Goal: Contribute content

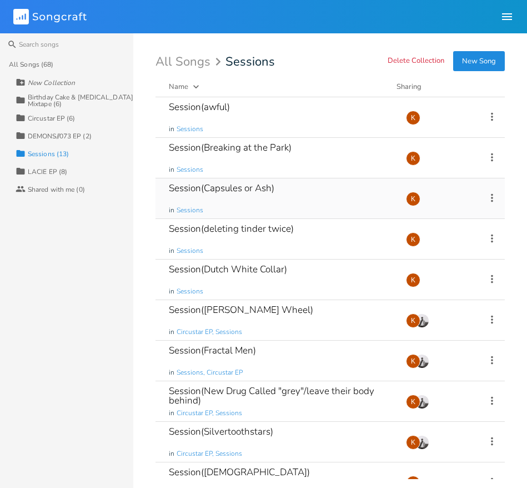
click at [306, 205] on div "Session(Capsules or Ash) in Sessions" at bounding box center [281, 198] width 224 height 40
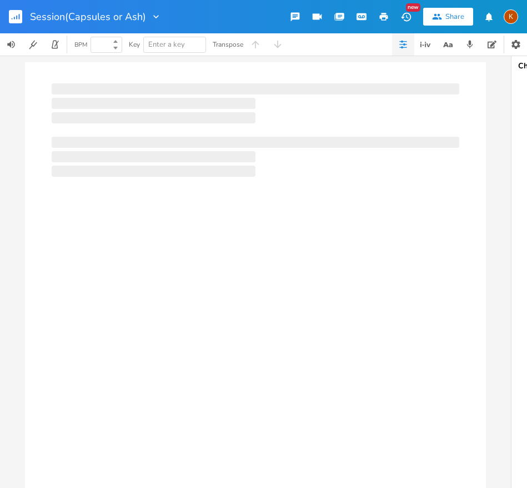
type input "100"
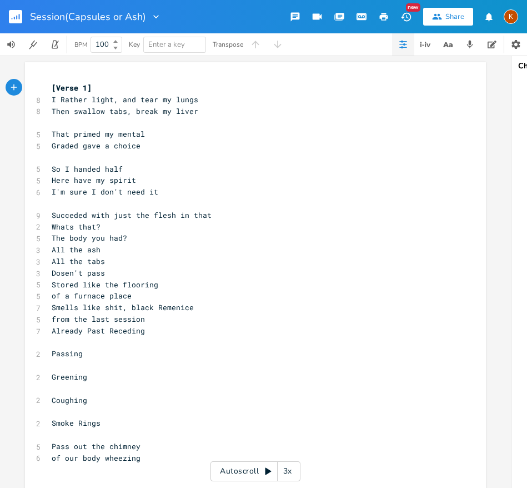
click at [16, 13] on rect "button" at bounding box center [15, 16] width 13 height 13
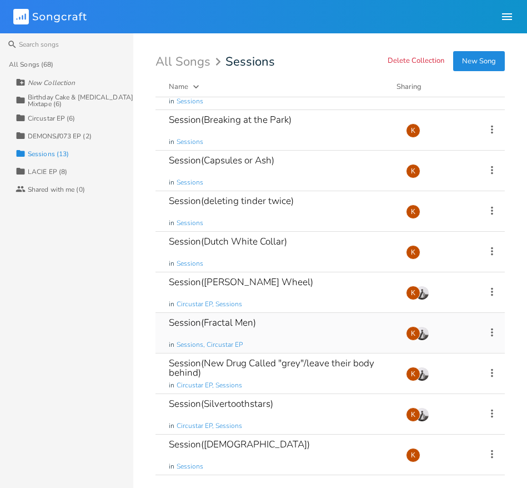
scroll to position [39, 0]
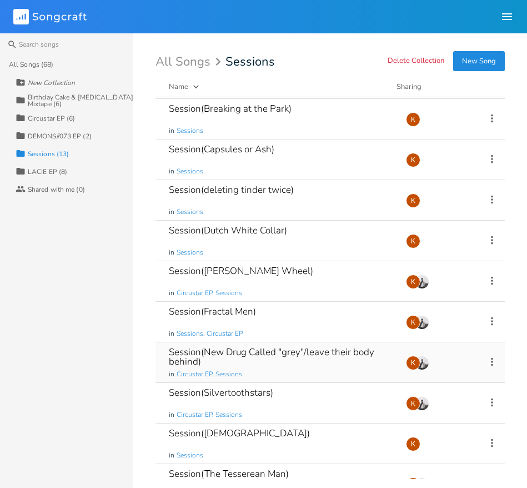
click at [296, 361] on div "Session(New Drug Called "grey"/leave their body behind)" at bounding box center [281, 356] width 224 height 19
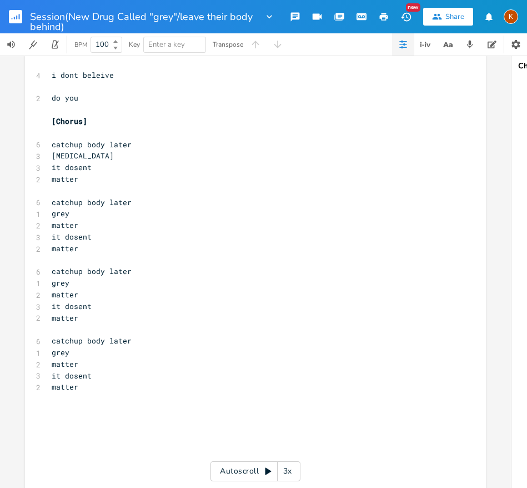
scroll to position [894, 0]
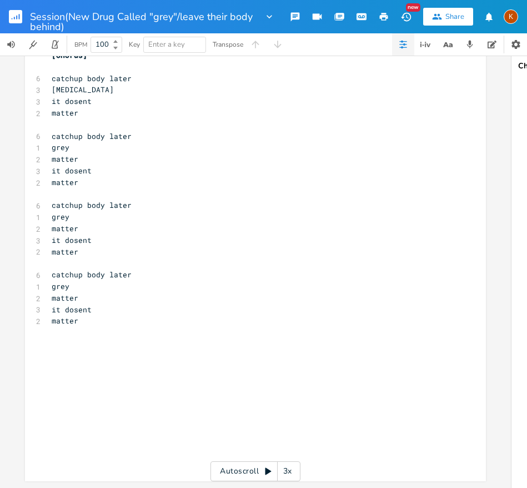
click at [18, 16] on rect "button" at bounding box center [15, 16] width 13 height 13
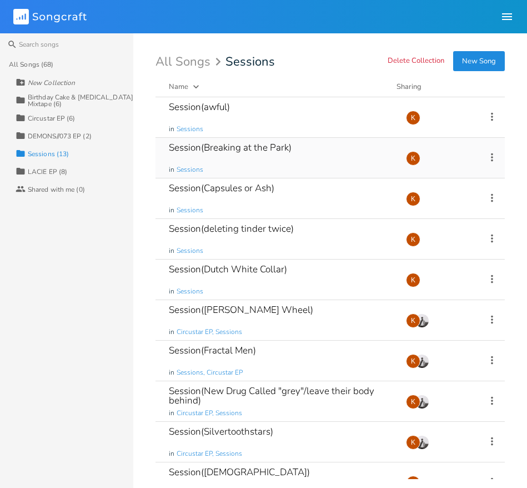
click at [312, 151] on div "Session(Breaking at the Park) in Sessions" at bounding box center [281, 158] width 224 height 40
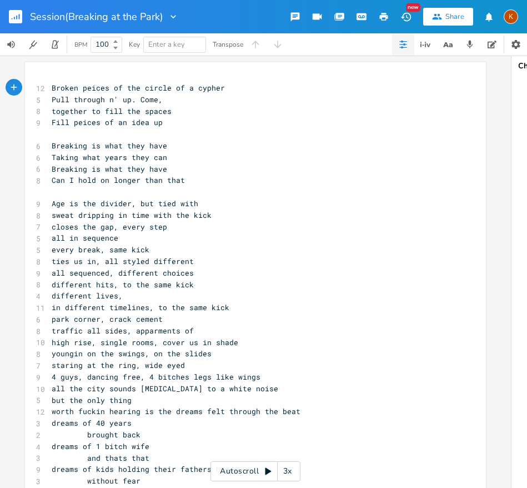
click at [23, 15] on button "button" at bounding box center [20, 16] width 22 height 27
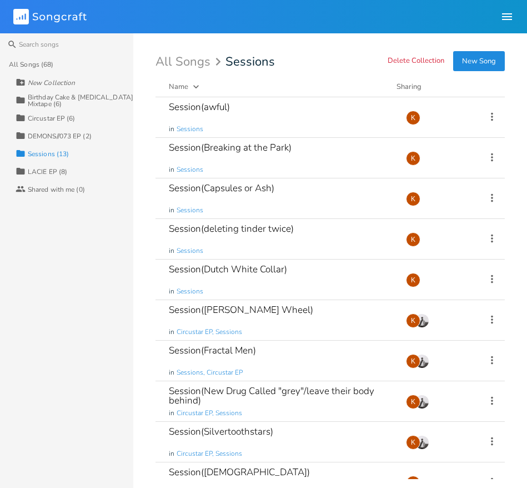
click at [61, 115] on div "Circustar EP (6)" at bounding box center [52, 118] width 48 height 7
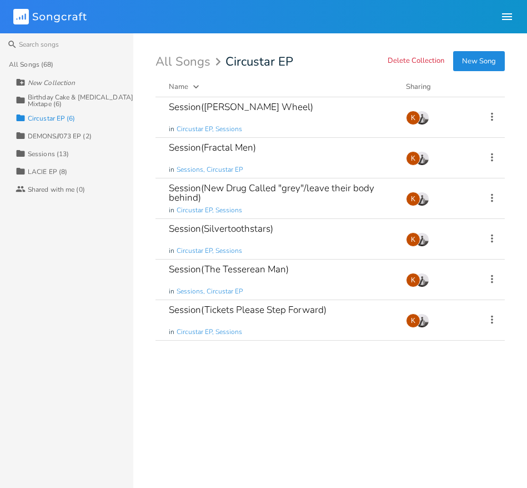
click at [49, 94] on div "Birthday Cake & [MEDICAL_DATA] Mixtape (6)" at bounding box center [81, 100] width 106 height 13
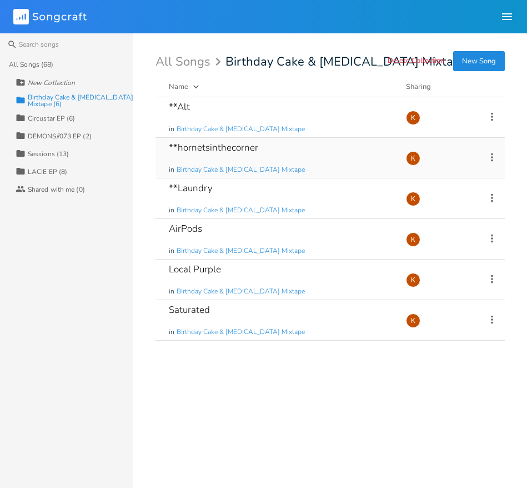
click at [479, 156] on div "**hornetsinthecorner in Birthday Cake & [MEDICAL_DATA] Mixtape Add Demo [DATE] K" at bounding box center [330, 158] width 349 height 41
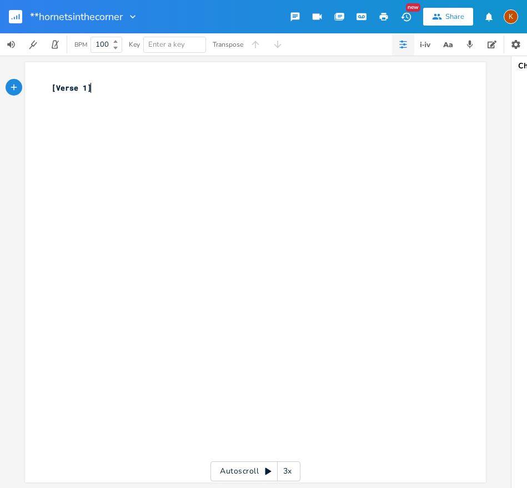
click at [117, 92] on pre "[Verse 1]" at bounding box center [249, 88] width 401 height 12
type textarea "hornets in the corner"
type textarea "you"
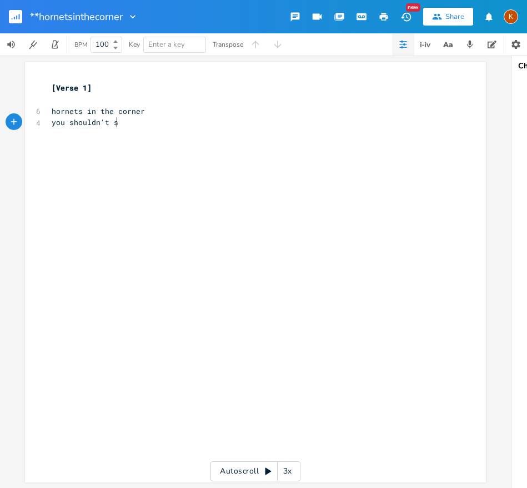
type textarea "u shouldn't si t"
type textarea "//"
type textarea "cuddling that corner"
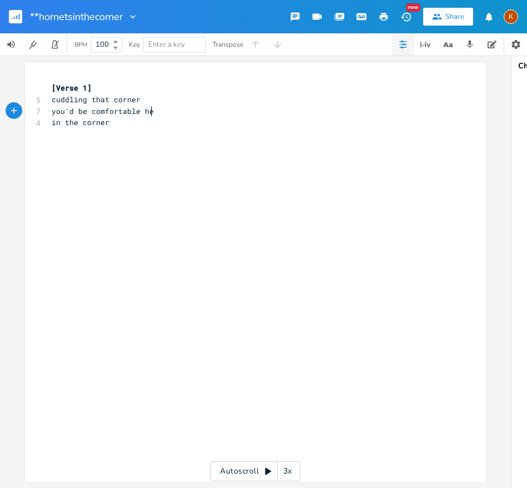
scroll to position [0, 87]
type textarea "you'd be comfortable here"
click at [366, 74] on div "you'd be comfortable here xxxxxxxxxx [Verse 1] 5 cuddling that corner 7 you'd b…" at bounding box center [255, 272] width 461 height 420
click at [106, 122] on span "in the corner" at bounding box center [81, 122] width 58 height 10
type textarea "in the corner"
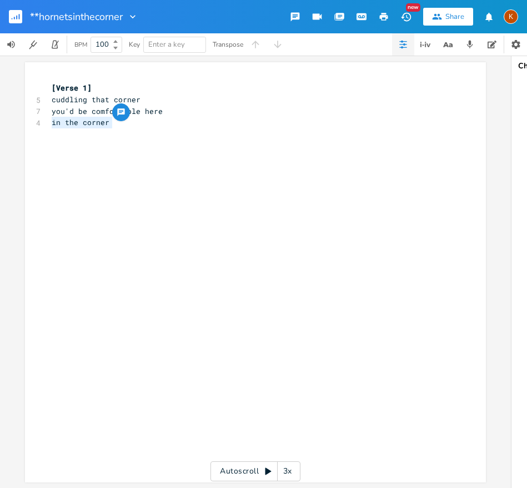
drag, startPoint x: 118, startPoint y: 125, endPoint x: 35, endPoint y: 126, distance: 82.8
click at [49, 126] on div "4 in the corner" at bounding box center [249, 123] width 401 height 12
click at [15, 13] on rect "button" at bounding box center [15, 16] width 13 height 13
click at [17, 17] on rect "button" at bounding box center [15, 16] width 13 height 13
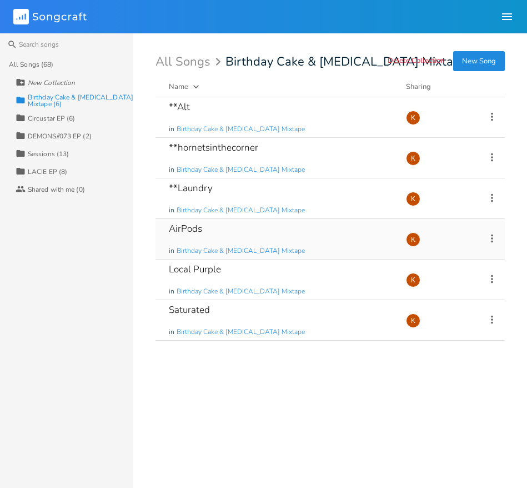
click at [277, 238] on div "AirPods in Birthday Cake & Ammonia Mixtape" at bounding box center [281, 239] width 224 height 40
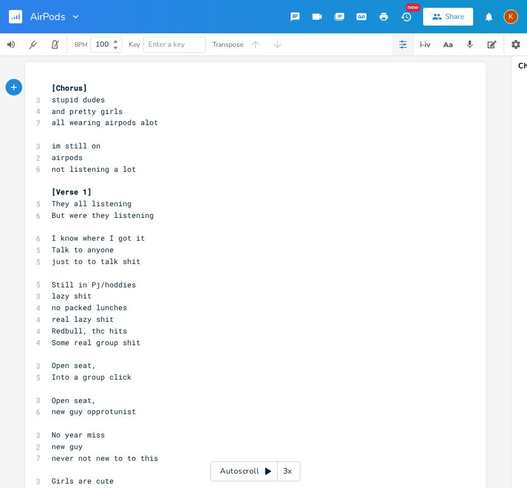
scroll to position [0, 1]
